Goal: Task Accomplishment & Management: Complete application form

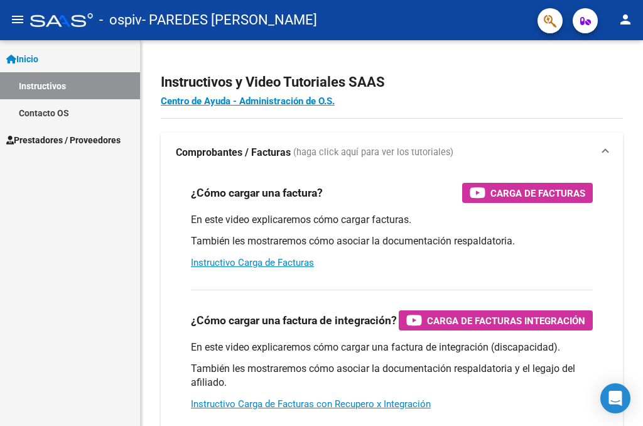
click at [74, 142] on span "Prestadores / Proveedores" at bounding box center [63, 140] width 114 height 14
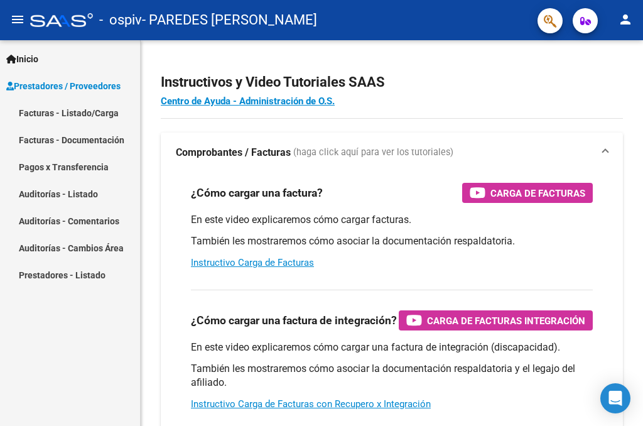
click at [109, 116] on link "Facturas - Listado/Carga" at bounding box center [70, 112] width 140 height 27
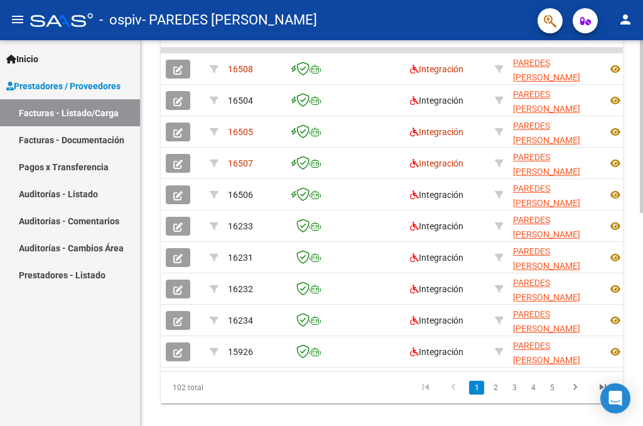
click at [643, 213] on div at bounding box center [641, 126] width 3 height 173
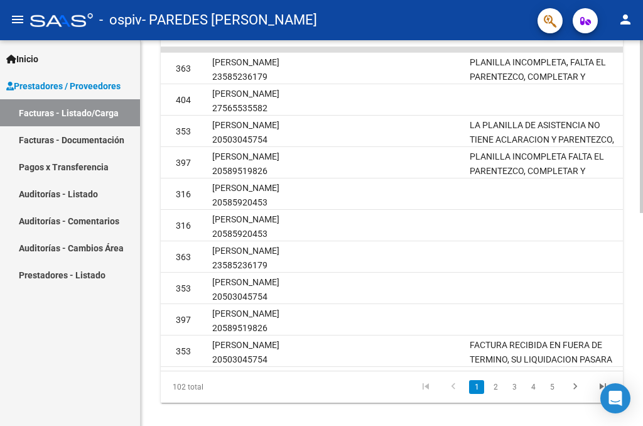
scroll to position [0, 1689]
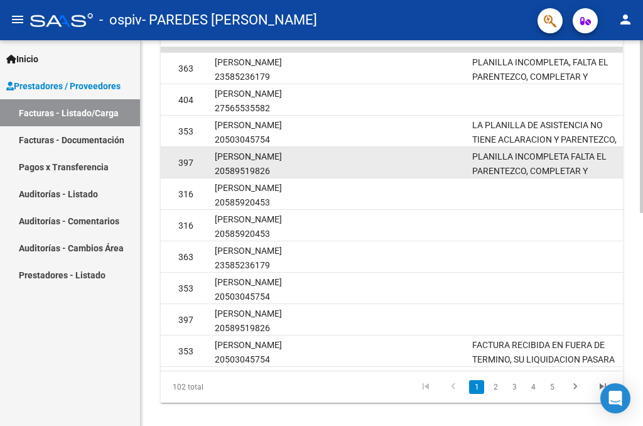
click at [314, 147] on datatable-body-cell at bounding box center [388, 162] width 157 height 31
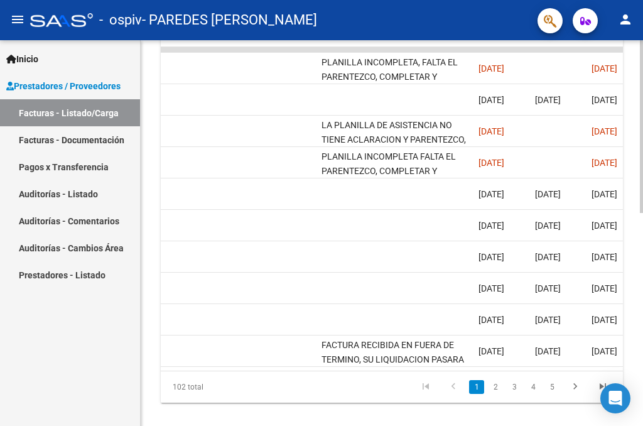
scroll to position [0, 1867]
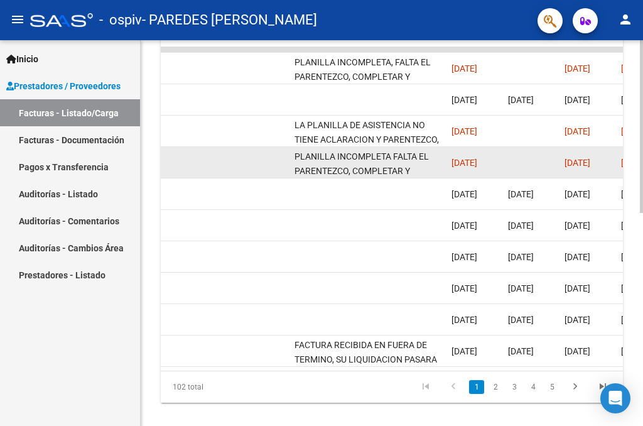
click at [455, 160] on span "[DATE]" at bounding box center [465, 163] width 26 height 10
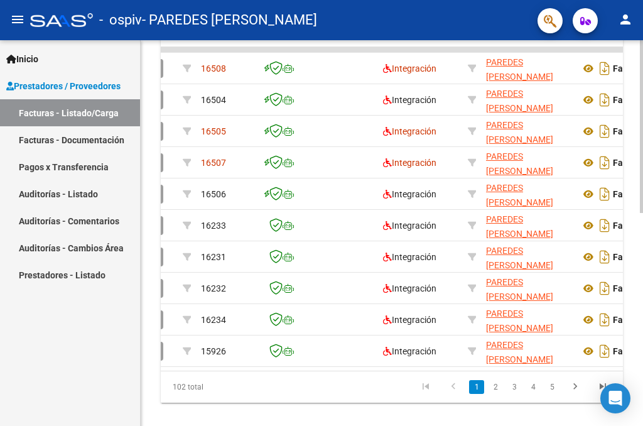
scroll to position [0, 0]
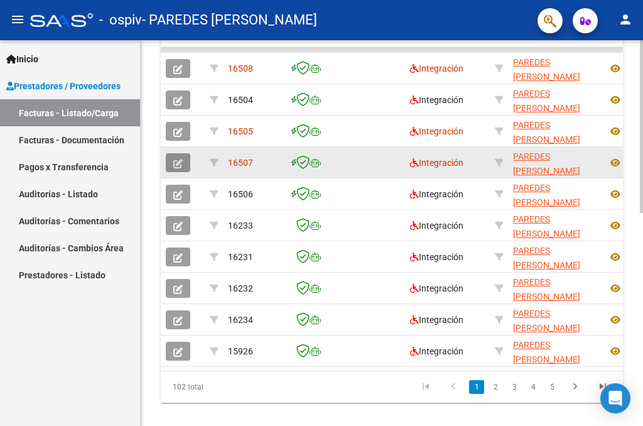
click at [179, 164] on icon "button" at bounding box center [177, 163] width 9 height 9
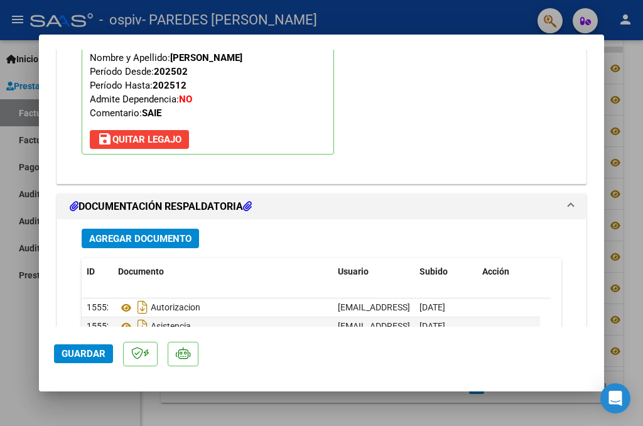
scroll to position [1617, 0]
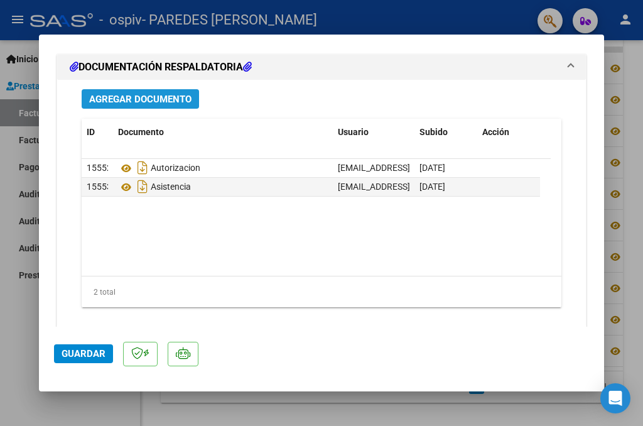
click at [171, 89] on button "Agregar Documento" at bounding box center [140, 98] width 117 height 19
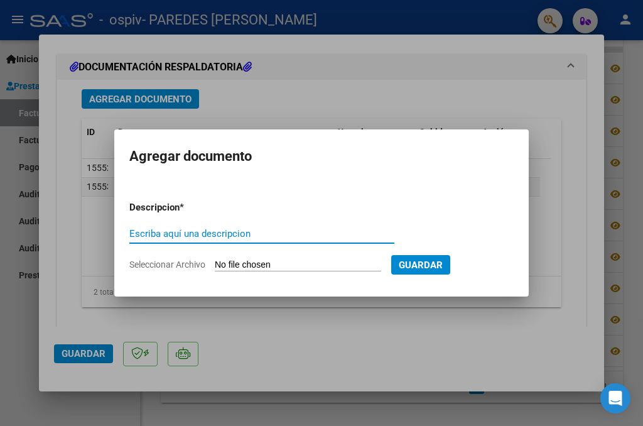
click at [219, 231] on input "Escriba aquí una descripcion" at bounding box center [261, 233] width 265 height 11
type input "asistencia corregida"
click at [276, 257] on form "Descripcion * asistencia corregida Escriba aquí una descripcion Seleccionar Arc…" at bounding box center [321, 236] width 384 height 90
click at [279, 262] on input "Seleccionar Archivo" at bounding box center [298, 265] width 166 height 12
type input "C:\fakepath\[PERSON_NAME] [DATE].pdf"
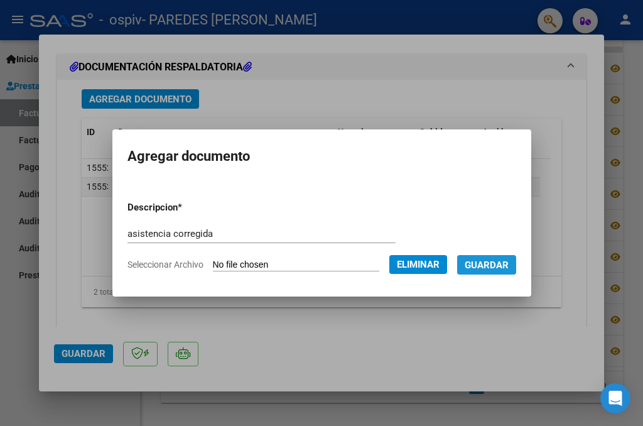
click at [498, 264] on span "Guardar" at bounding box center [487, 264] width 44 height 11
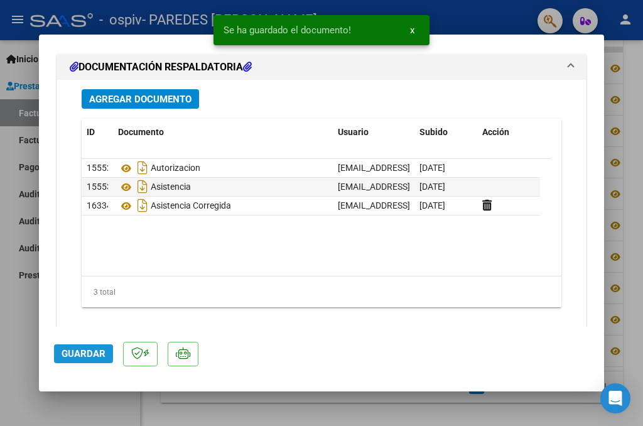
click at [93, 357] on span "Guardar" at bounding box center [84, 353] width 44 height 11
click at [26, 298] on div at bounding box center [321, 213] width 643 height 426
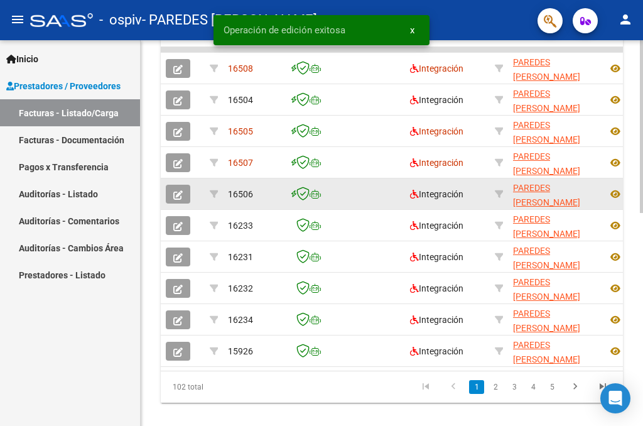
scroll to position [475, 0]
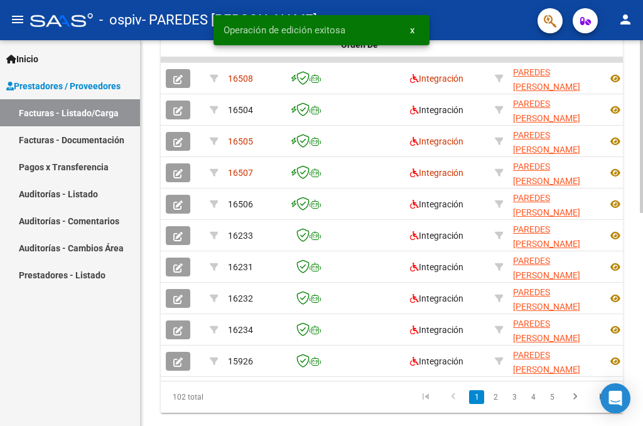
click at [643, 213] on div at bounding box center [641, 126] width 3 height 173
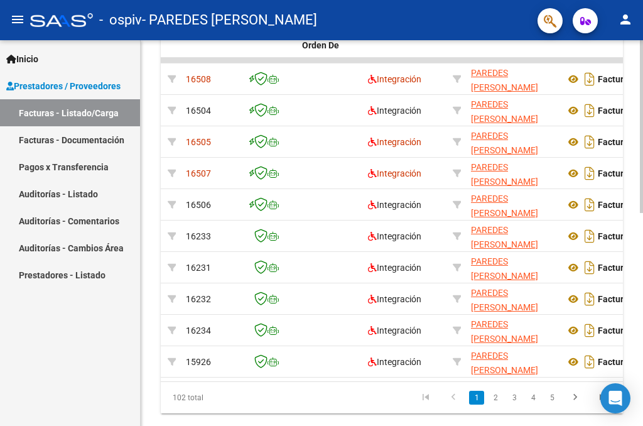
scroll to position [0, 0]
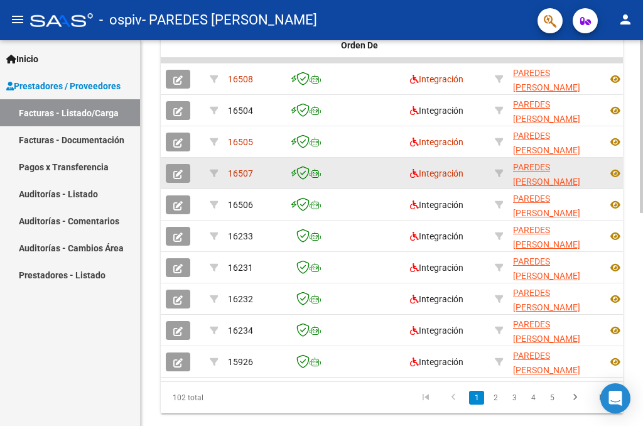
click at [172, 166] on button "button" at bounding box center [178, 173] width 25 height 19
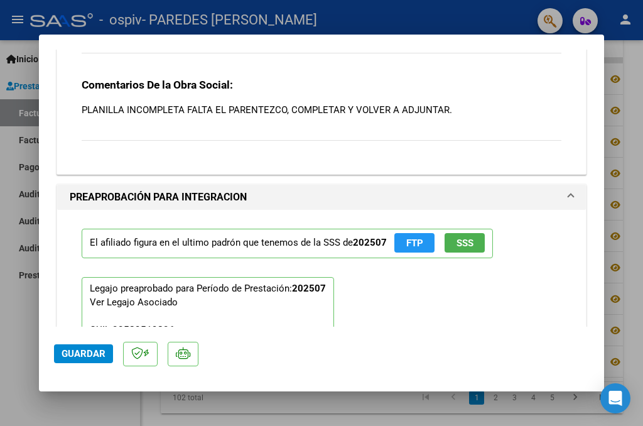
scroll to position [1617, 0]
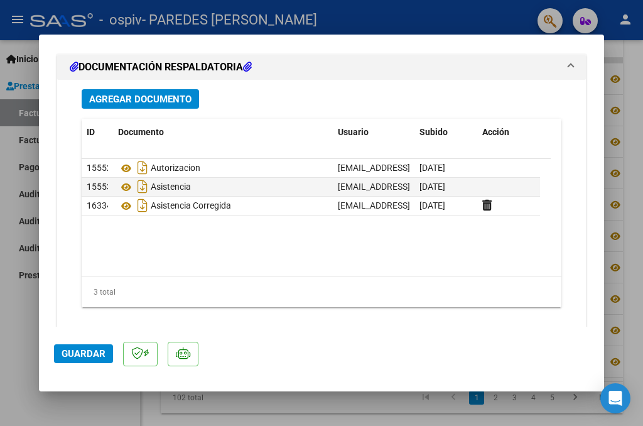
click at [8, 327] on div at bounding box center [321, 213] width 643 height 426
type input "$ 0,00"
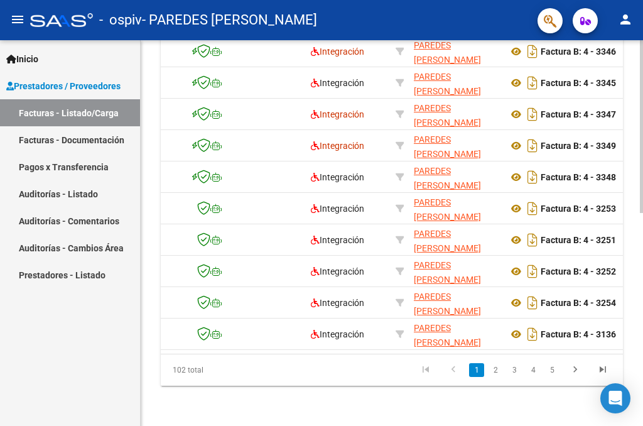
scroll to position [0, 0]
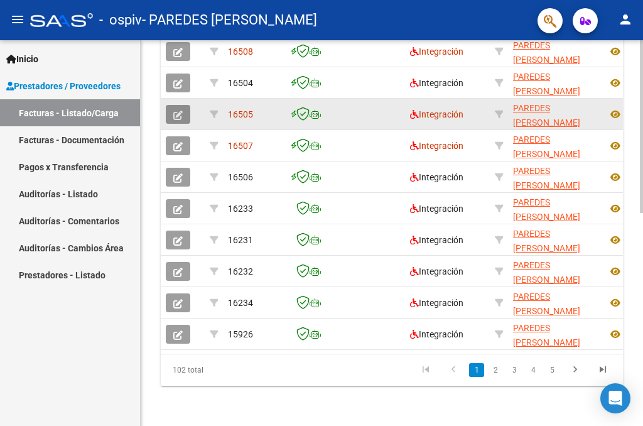
click at [178, 119] on button "button" at bounding box center [178, 114] width 25 height 19
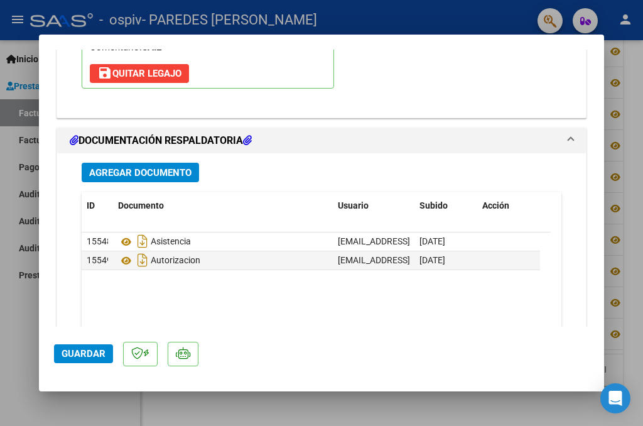
scroll to position [1617, 0]
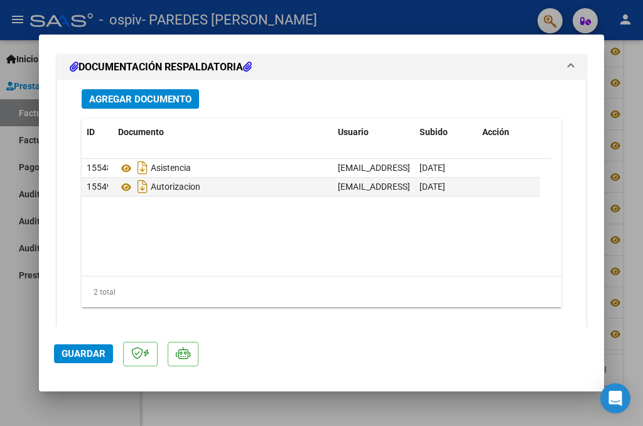
click at [164, 94] on span "Agregar Documento" at bounding box center [140, 99] width 102 height 11
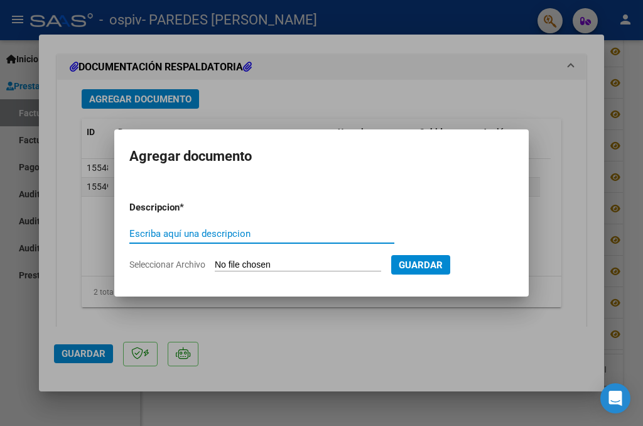
click at [227, 232] on input "Escriba aquí una descripcion" at bounding box center [261, 233] width 265 height 11
click at [236, 229] on input "Escriba aquí una descripcion" at bounding box center [261, 233] width 265 height 11
click at [215, 234] on input "ASISTENCIA" at bounding box center [261, 233] width 265 height 11
type input "ASISTENCIA CORREGIDA"
click at [290, 263] on input "Seleccionar Archivo" at bounding box center [298, 265] width 166 height 12
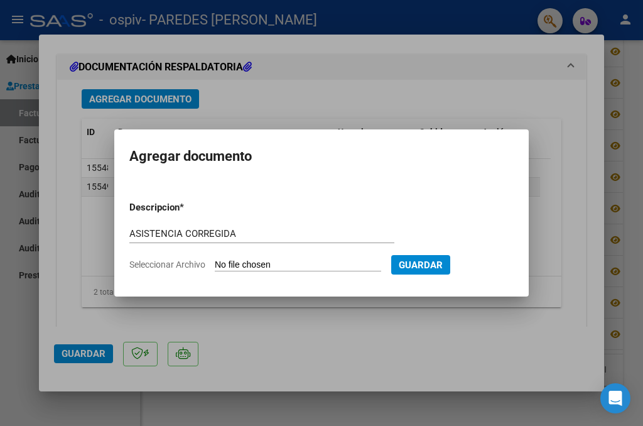
type input "C:\fakepath\[PERSON_NAME] [DATE].pdf"
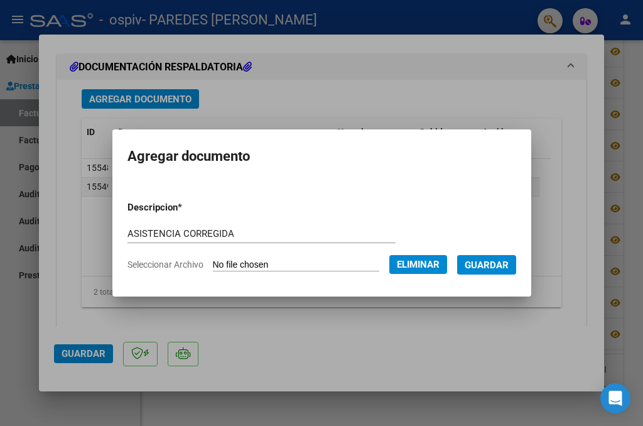
click at [509, 272] on button "Guardar" at bounding box center [486, 264] width 59 height 19
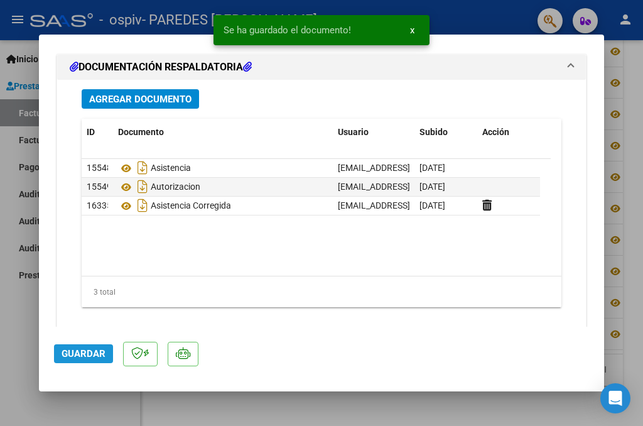
click at [64, 361] on button "Guardar" at bounding box center [83, 353] width 59 height 19
click at [13, 315] on div at bounding box center [321, 213] width 643 height 426
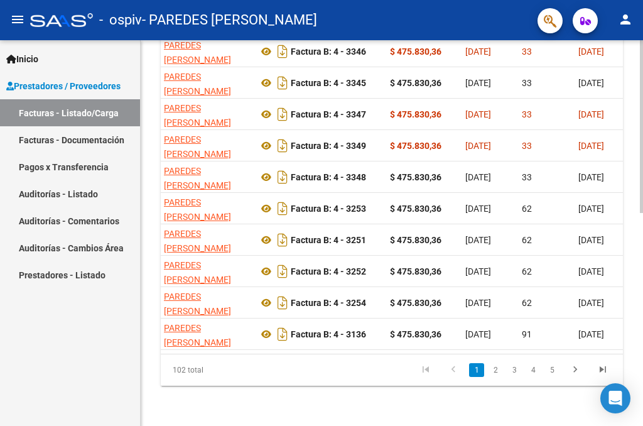
scroll to position [0, 0]
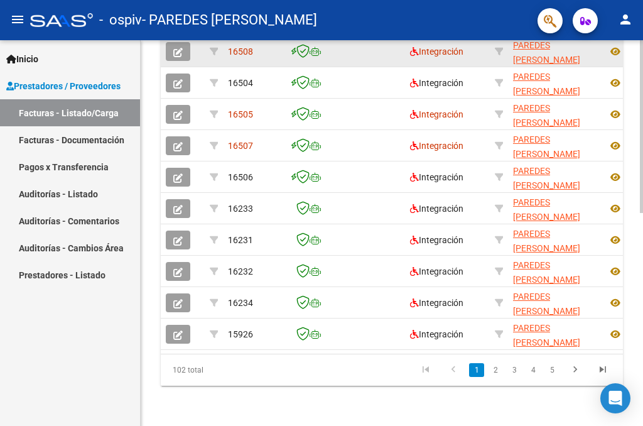
click at [180, 52] on icon "button" at bounding box center [177, 52] width 9 height 9
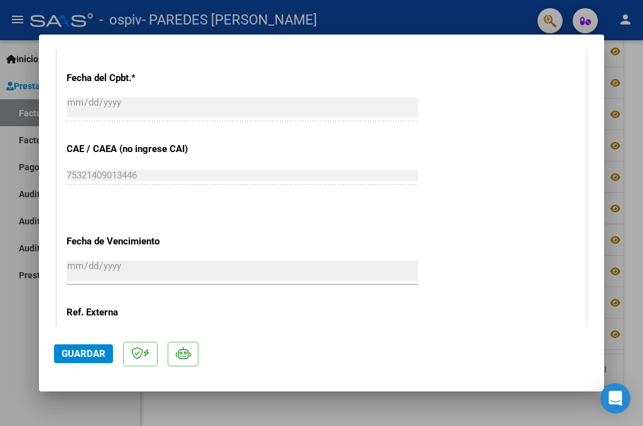
scroll to position [1617, 0]
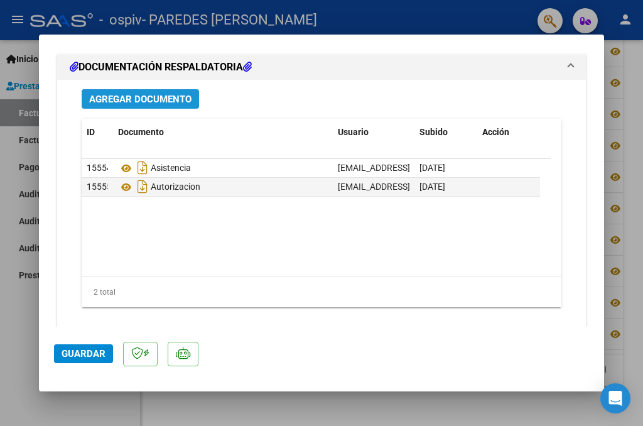
click at [161, 89] on button "Agregar Documento" at bounding box center [140, 98] width 117 height 19
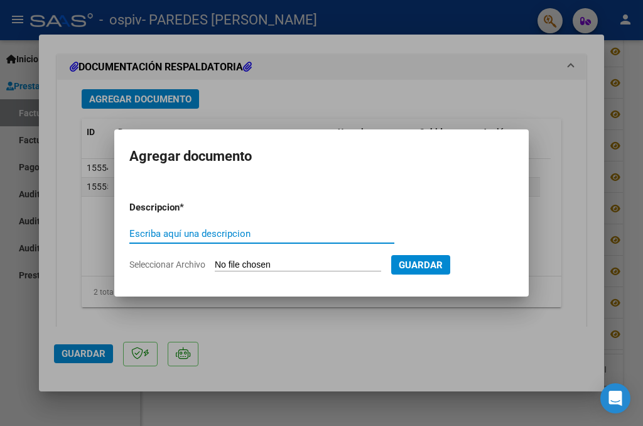
click at [234, 235] on input "Escriba aquí una descripcion" at bounding box center [261, 233] width 265 height 11
click at [264, 226] on div "ASISTENCIA Escriba aquí una descripcion" at bounding box center [261, 233] width 265 height 19
type input "ASISTENCIA CORREGIDA"
click at [258, 266] on input "Seleccionar Archivo" at bounding box center [298, 265] width 166 height 12
type input "C:\fakepath\[PERSON_NAME] [DATE].pdf"
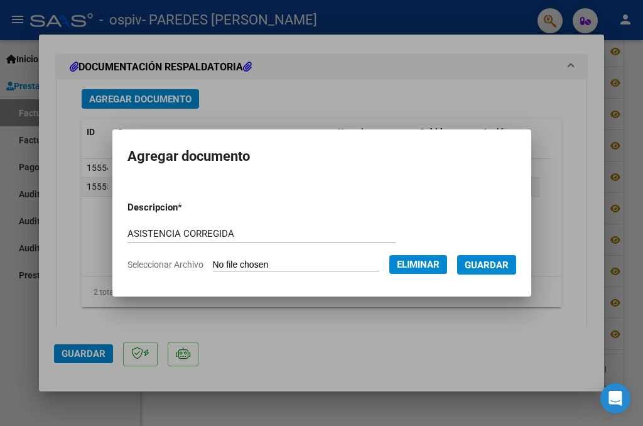
click at [505, 263] on span "Guardar" at bounding box center [487, 264] width 44 height 11
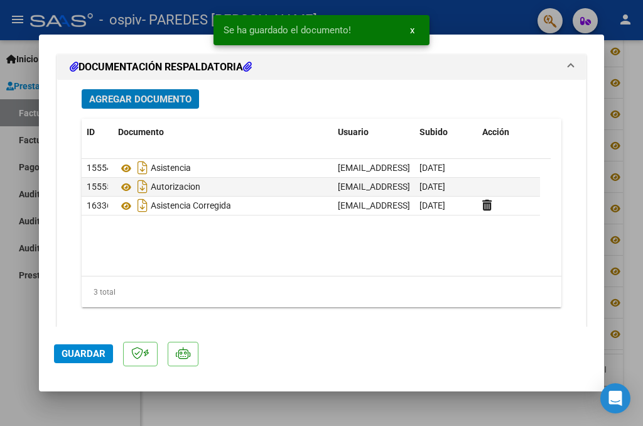
click at [94, 354] on span "Guardar" at bounding box center [84, 353] width 44 height 11
click at [10, 337] on div at bounding box center [321, 213] width 643 height 426
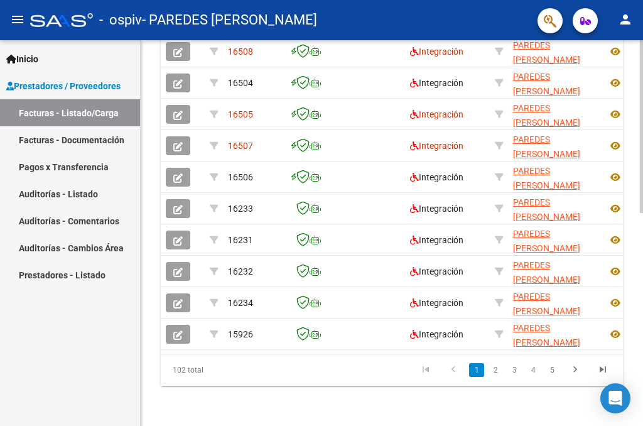
scroll to position [138, 0]
